Goal: Navigation & Orientation: Find specific page/section

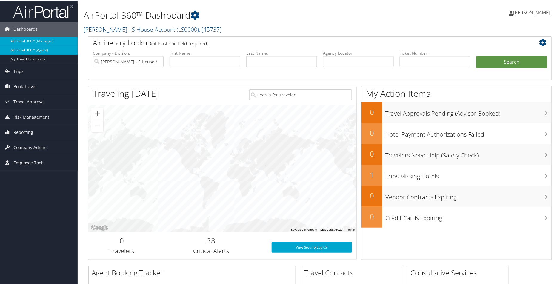
click at [40, 47] on link "AirPortal 360™ (Agent)" at bounding box center [39, 49] width 78 height 9
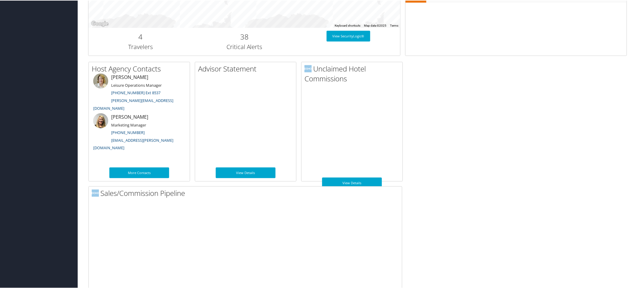
scroll to position [275, 0]
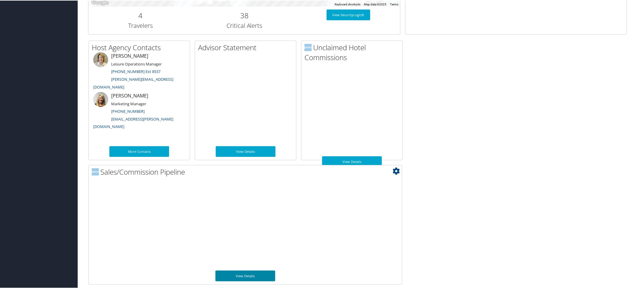
click at [240, 273] on link "View Details" at bounding box center [245, 275] width 60 height 11
